Goal: Information Seeking & Learning: Learn about a topic

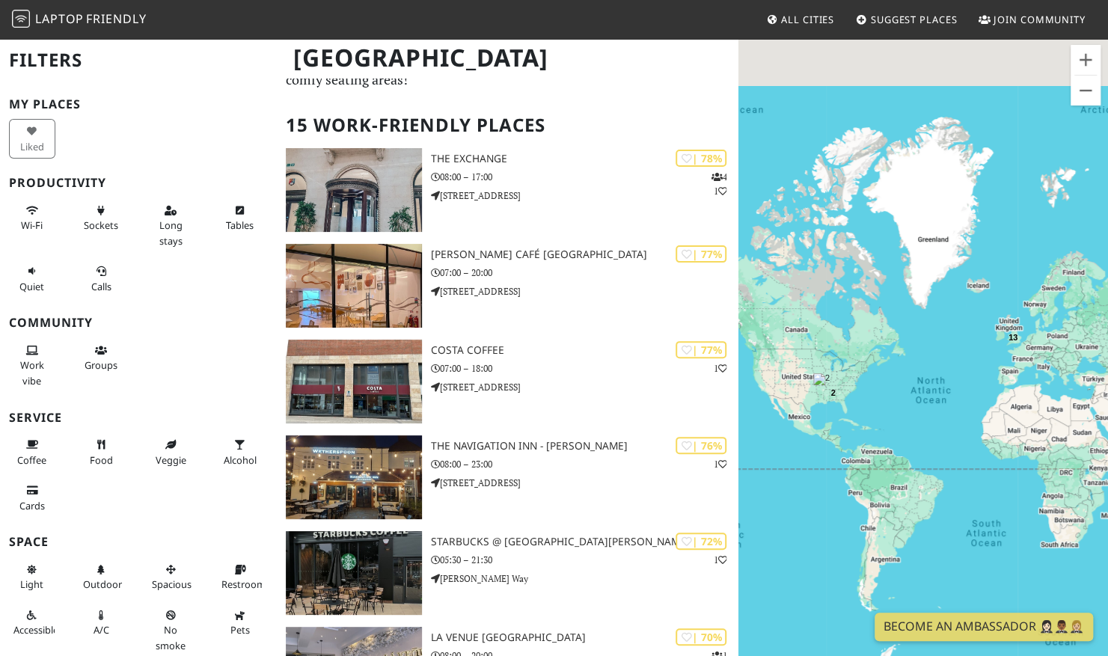
scroll to position [150, 0]
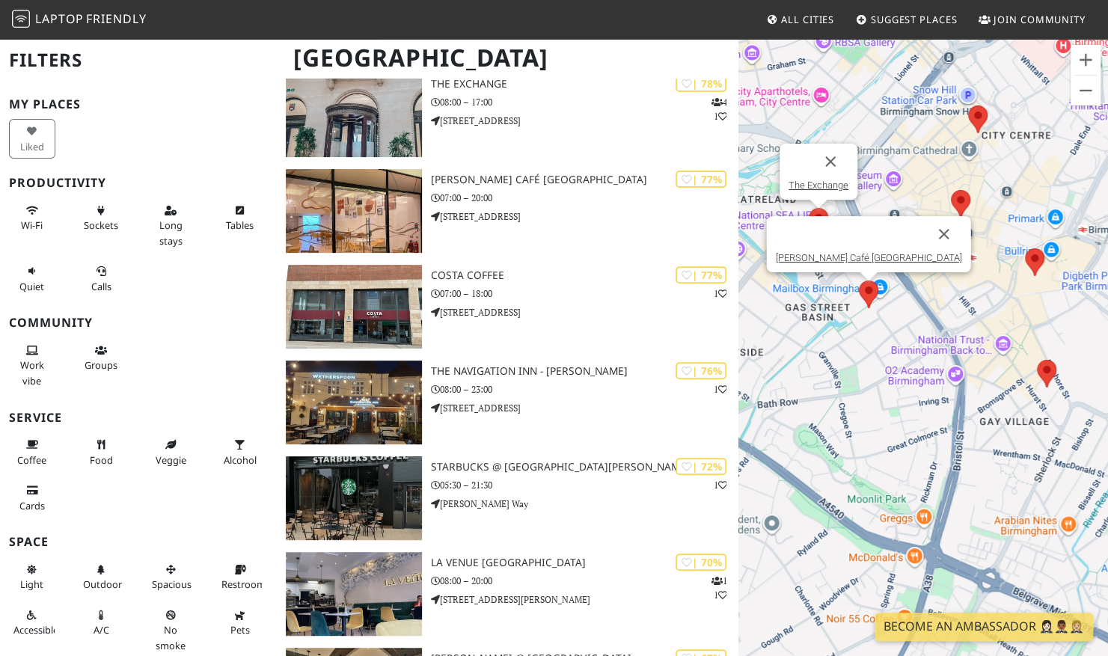
drag, startPoint x: 873, startPoint y: 171, endPoint x: 921, endPoint y: 320, distance: 155.5
click at [820, 340] on div "To navigate, press the arrow keys. [PERSON_NAME] Café Birmingham Costa Coffee T…" at bounding box center [924, 365] width 370 height 656
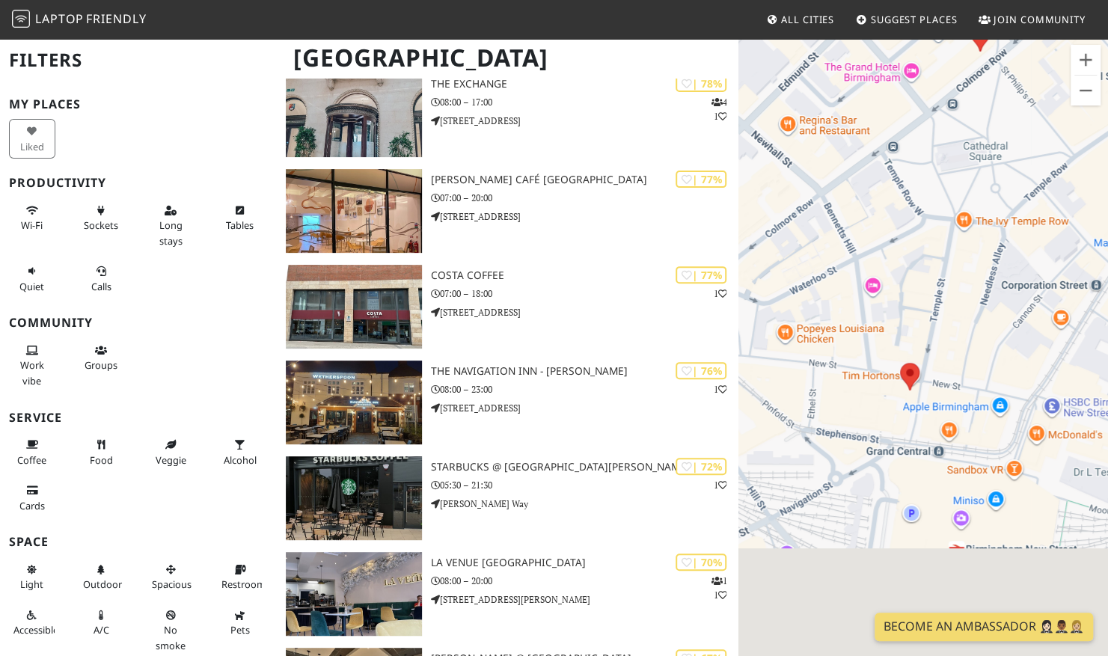
drag, startPoint x: 957, startPoint y: 455, endPoint x: 985, endPoint y: 260, distance: 196.5
click at [985, 260] on div "To navigate, press the arrow keys. [PERSON_NAME] Café Birmingham Costa Coffee T…" at bounding box center [924, 365] width 370 height 656
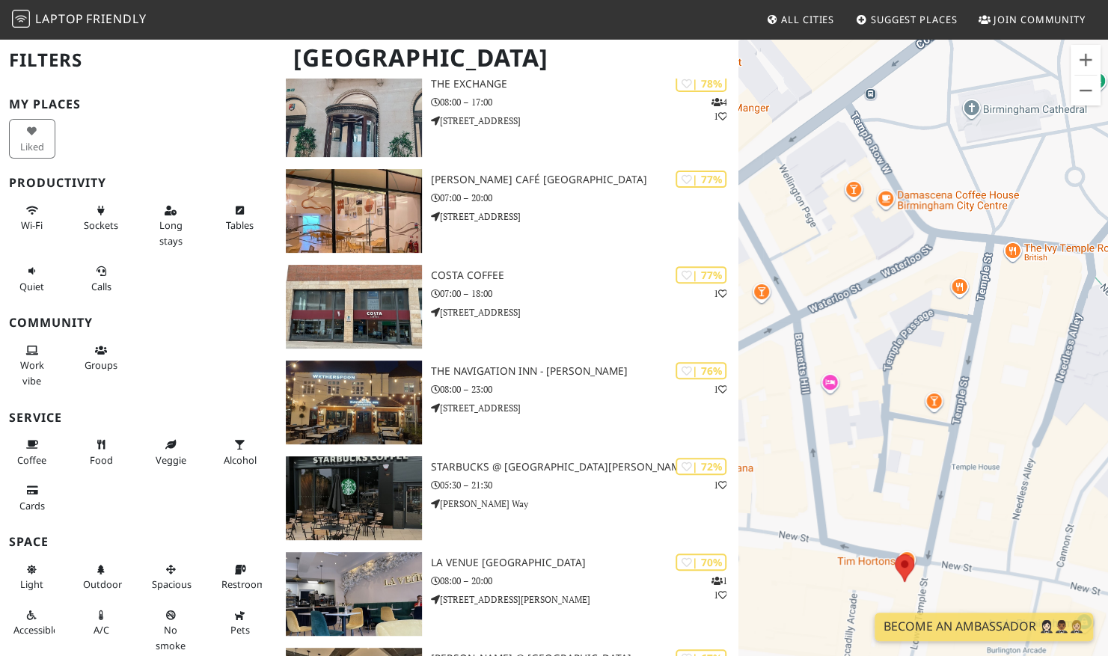
drag, startPoint x: 937, startPoint y: 214, endPoint x: 942, endPoint y: 301, distance: 87.0
click at [925, 470] on div "To navigate, press the arrow keys. [PERSON_NAME] Café Birmingham Costa Coffee T…" at bounding box center [924, 365] width 370 height 656
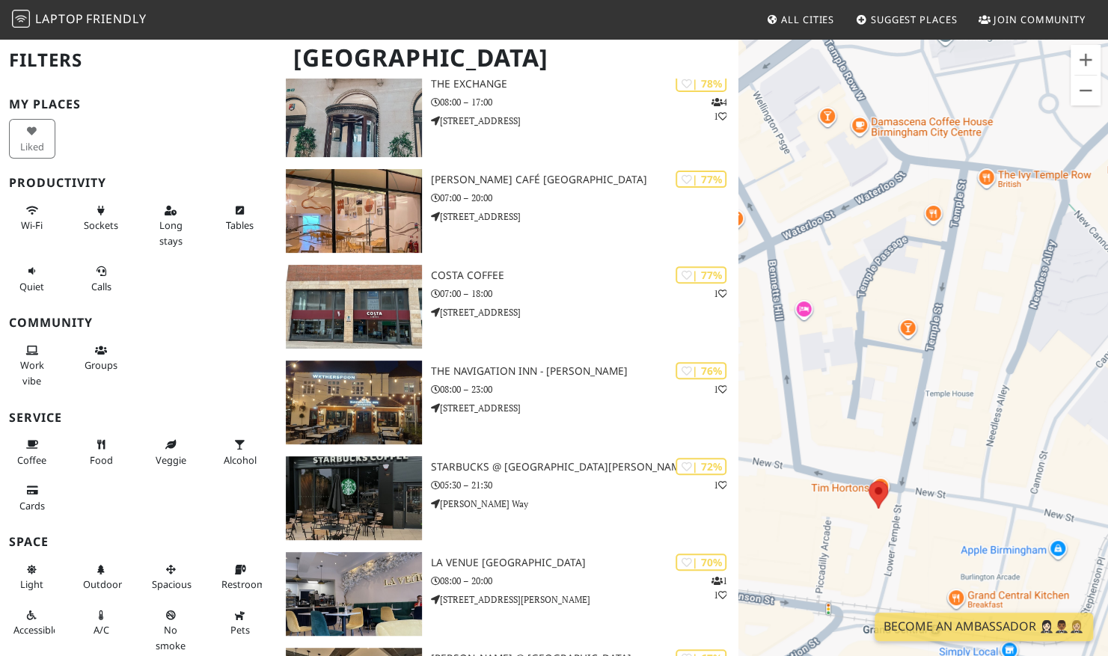
drag, startPoint x: 960, startPoint y: 485, endPoint x: 935, endPoint y: 415, distance: 74.6
click at [935, 415] on div "To navigate, press the arrow keys. [PERSON_NAME] Café Birmingham Costa Coffee T…" at bounding box center [924, 365] width 370 height 656
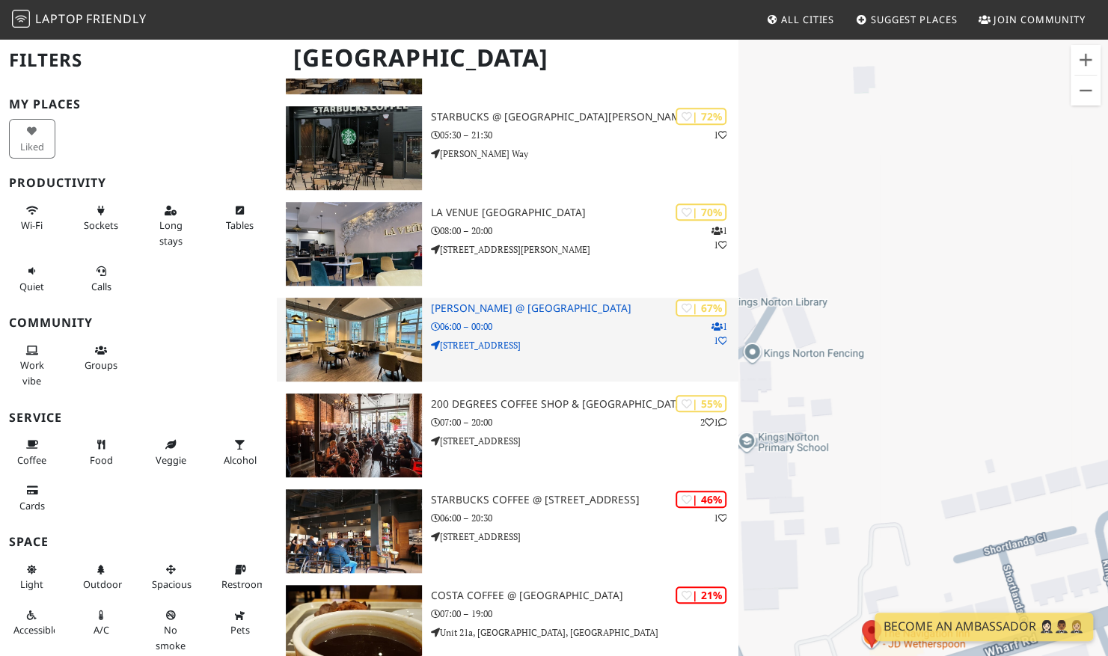
scroll to position [524, 0]
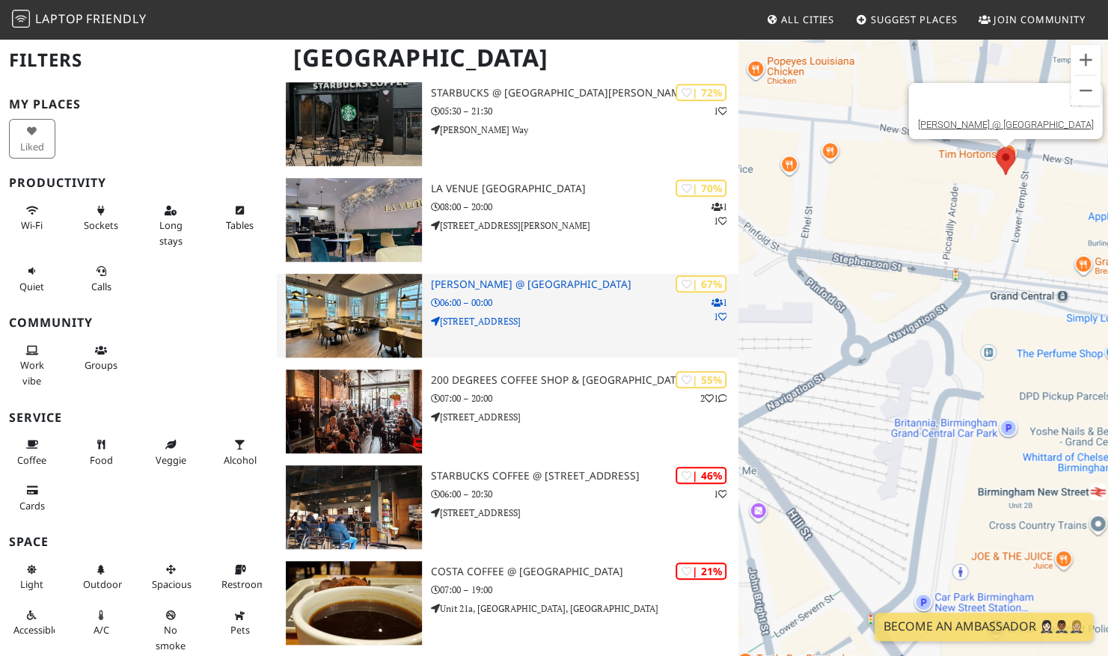
click at [546, 308] on p "06:00 – 00:00" at bounding box center [585, 303] width 308 height 14
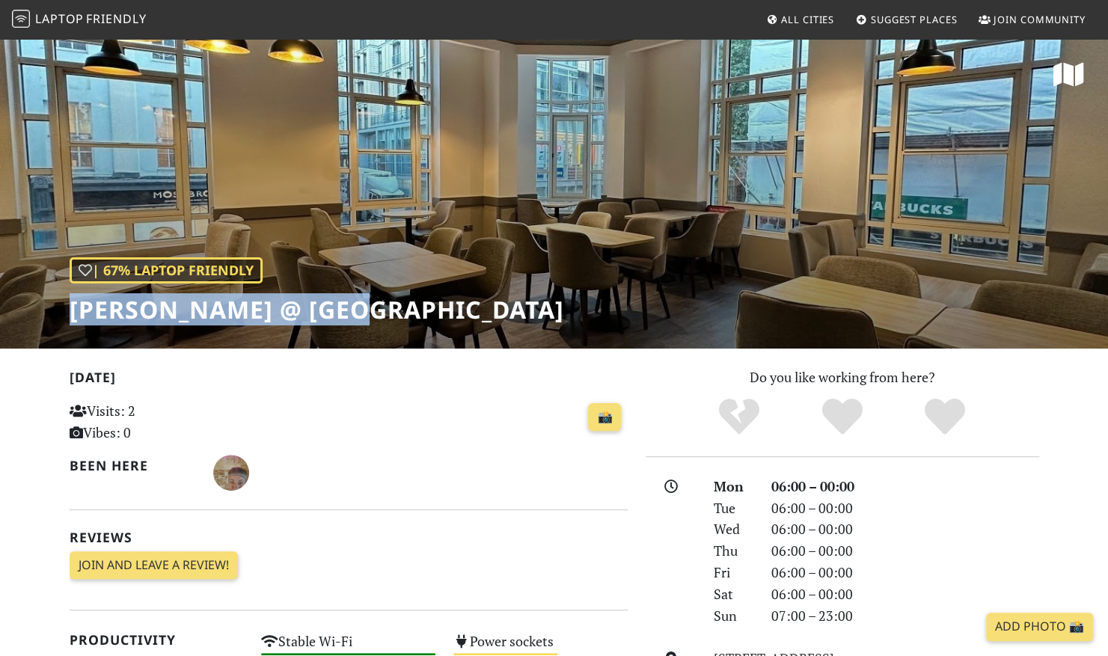
drag, startPoint x: 75, startPoint y: 310, endPoint x: 394, endPoint y: 319, distance: 318.9
click at [394, 319] on div "| 67% Laptop Friendly Tim Hortons @ New St" at bounding box center [554, 192] width 1108 height 311
